Goal: Task Accomplishment & Management: Complete application form

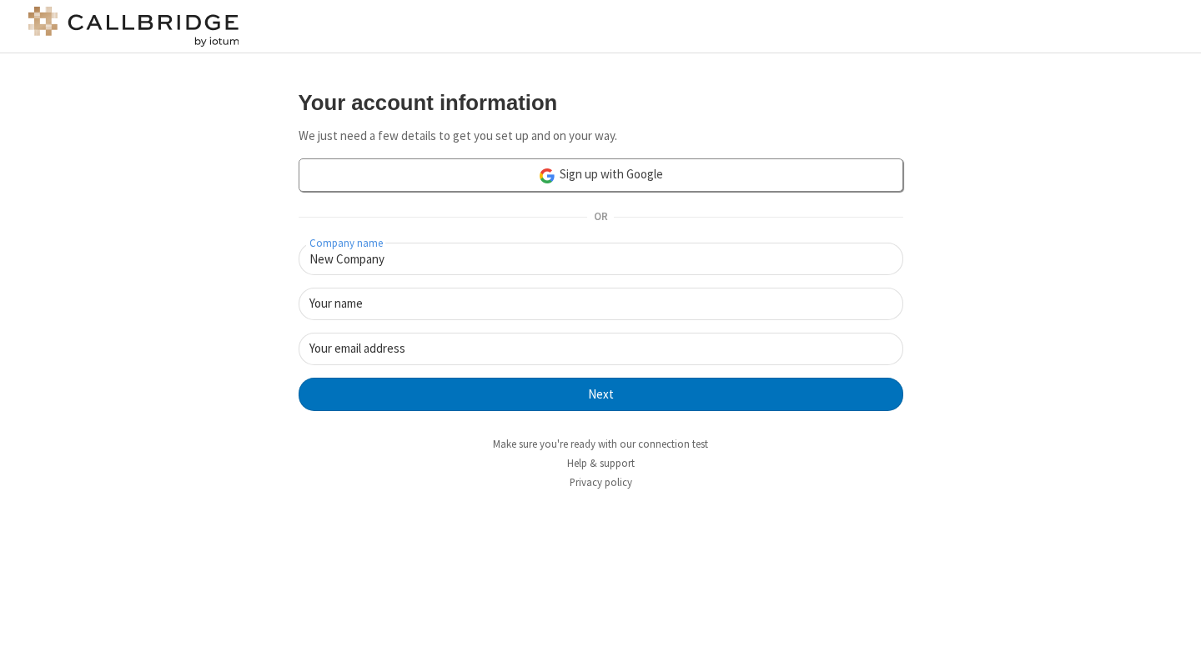
type input "New Company"
type input "New User"
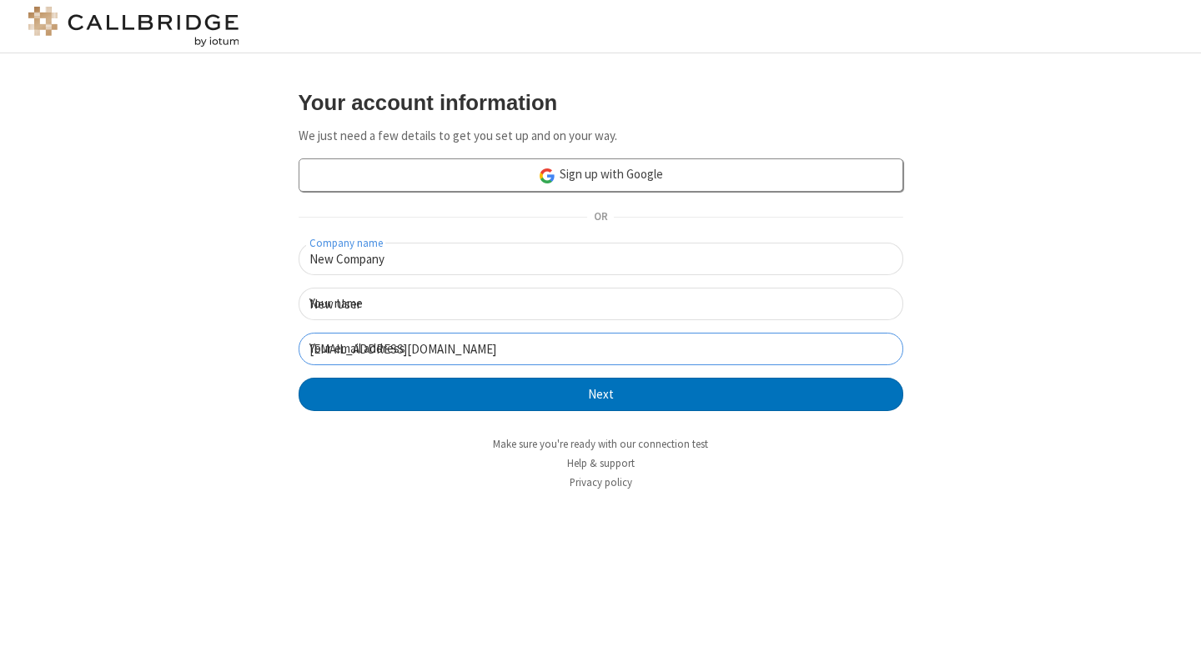
type input "newUser@newUser.frees"
click button "Next" at bounding box center [601, 394] width 605 height 33
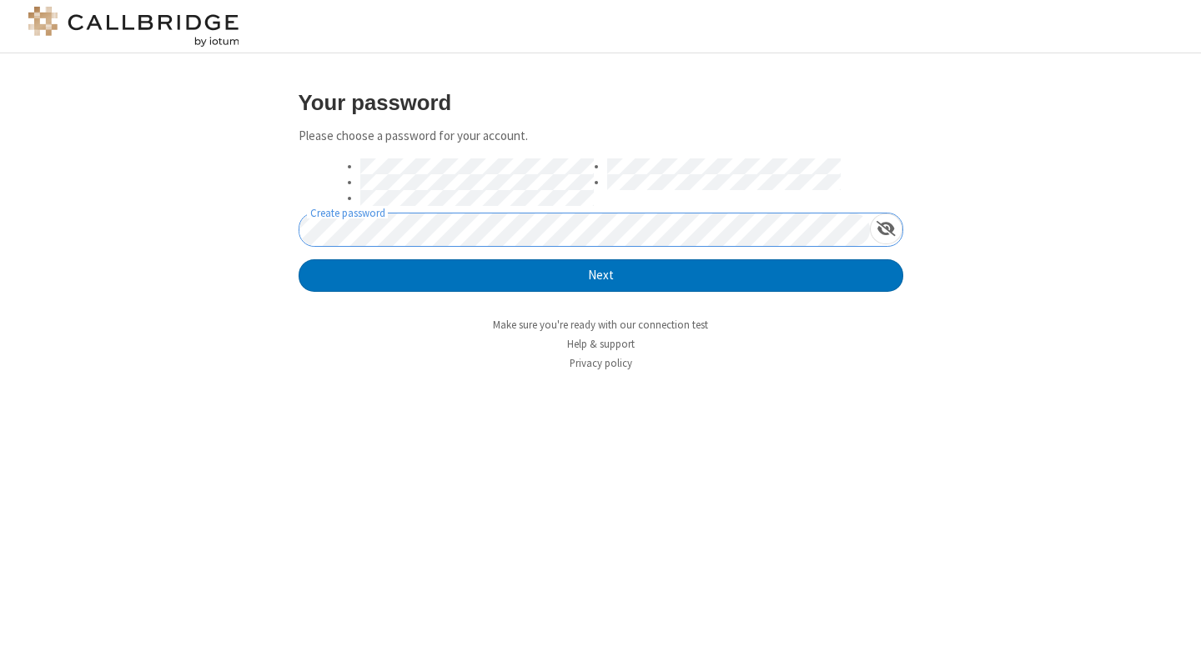
click button "Next" at bounding box center [601, 275] width 605 height 33
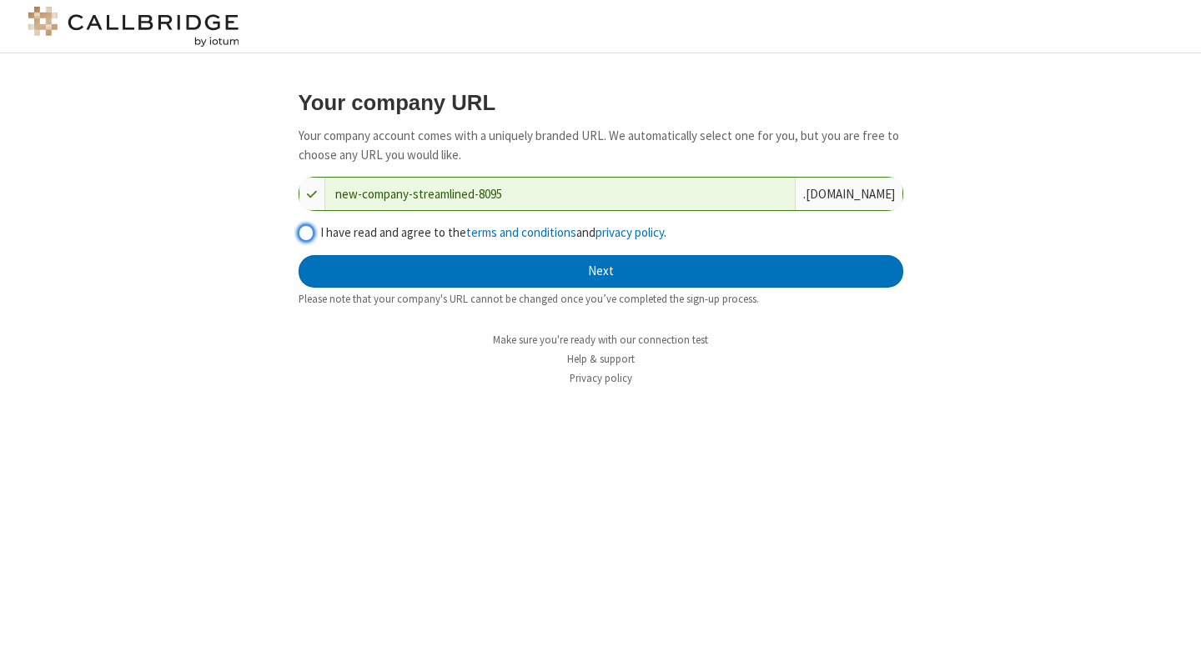
click at [305, 232] on input "I have read and agree to the terms and conditions and privacy policy ." at bounding box center [307, 233] width 16 height 18
checkbox input "true"
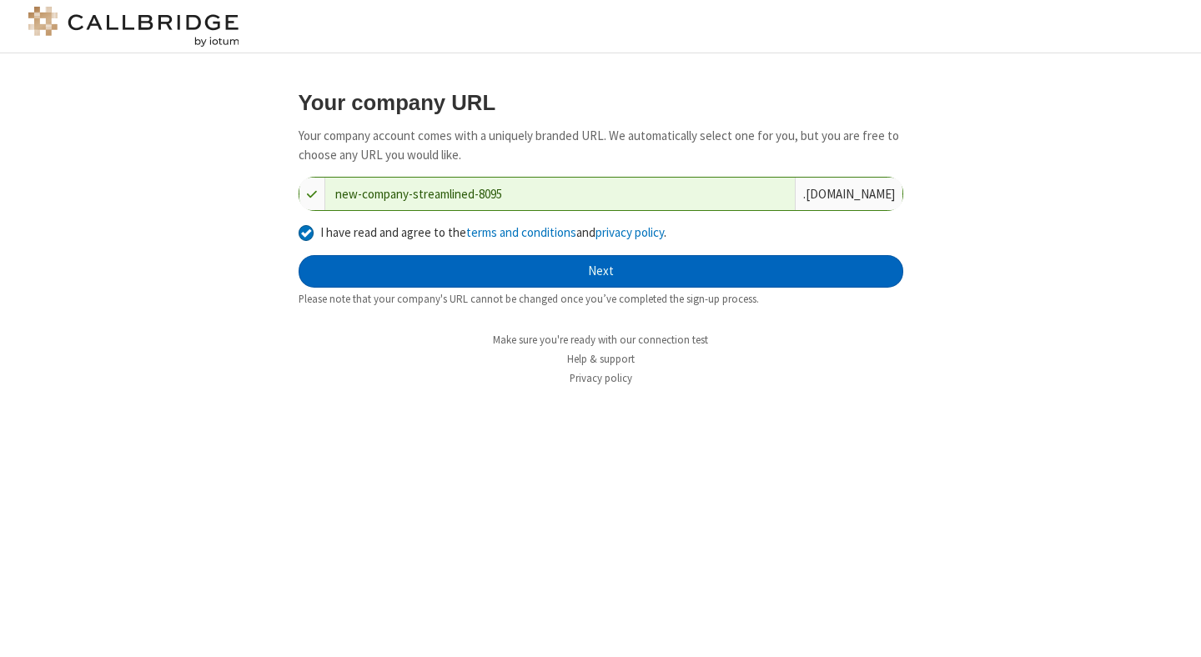
click at [601, 271] on button "Next" at bounding box center [601, 271] width 605 height 33
